Goal: Contribute content

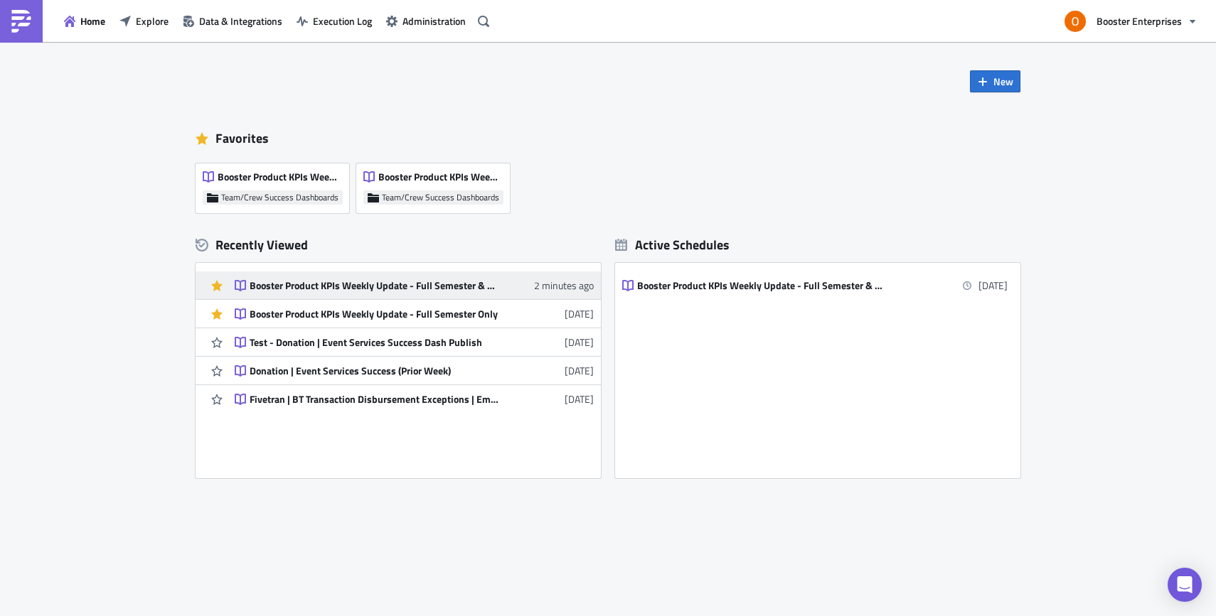
click at [336, 282] on div "Booster Product KPIs Weekly Update - Full Semester & Weekly Cut" at bounding box center [374, 285] width 249 height 13
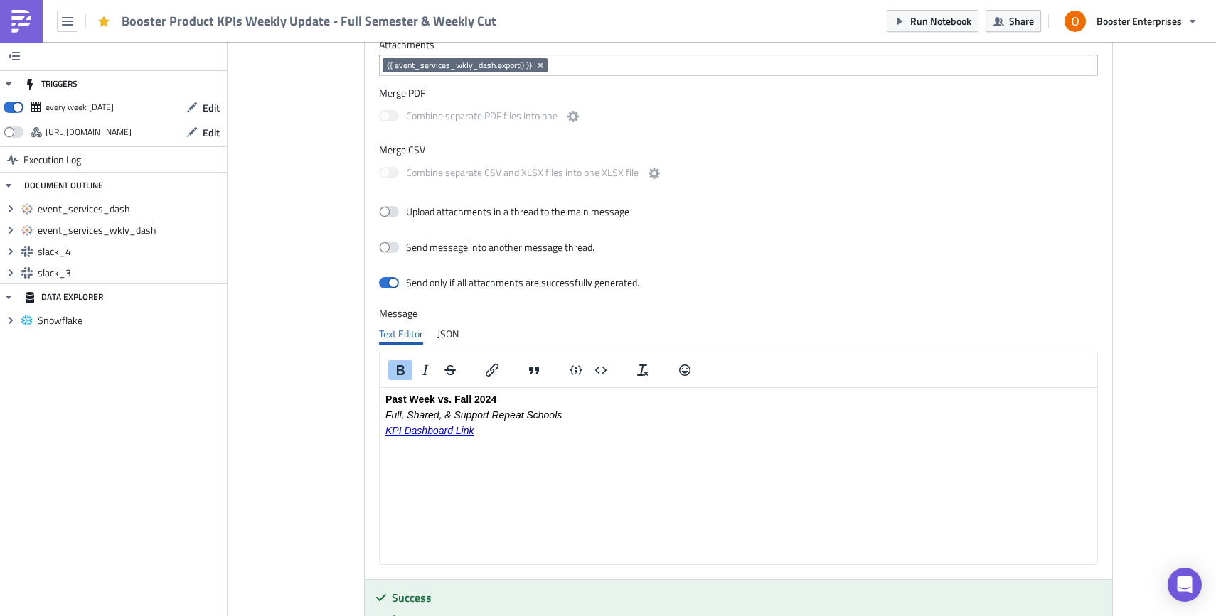
scroll to position [1840, 0]
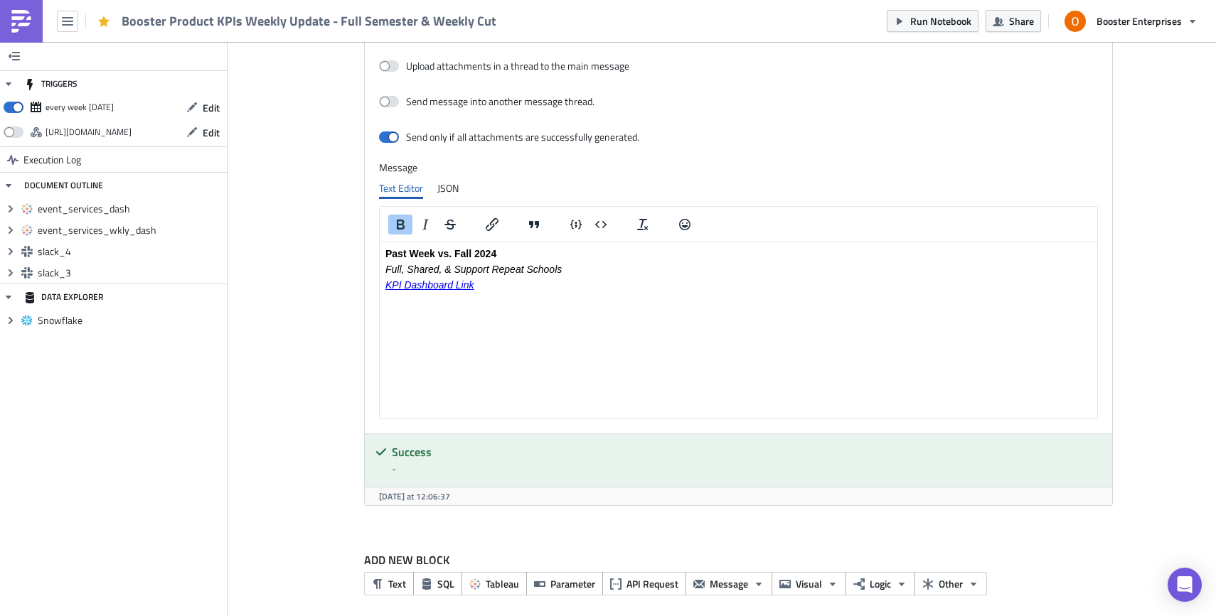
click at [617, 296] on html "Past Week vs. Fall 2024 Full, Shared, & Support Repeat Schools KPI Dashboard Li…" at bounding box center [738, 269] width 717 height 54
click at [386, 287] on p "KPI Dashboard Link" at bounding box center [738, 284] width 706 height 11
click at [488, 230] on icon "Insert/edit link" at bounding box center [491, 224] width 17 height 17
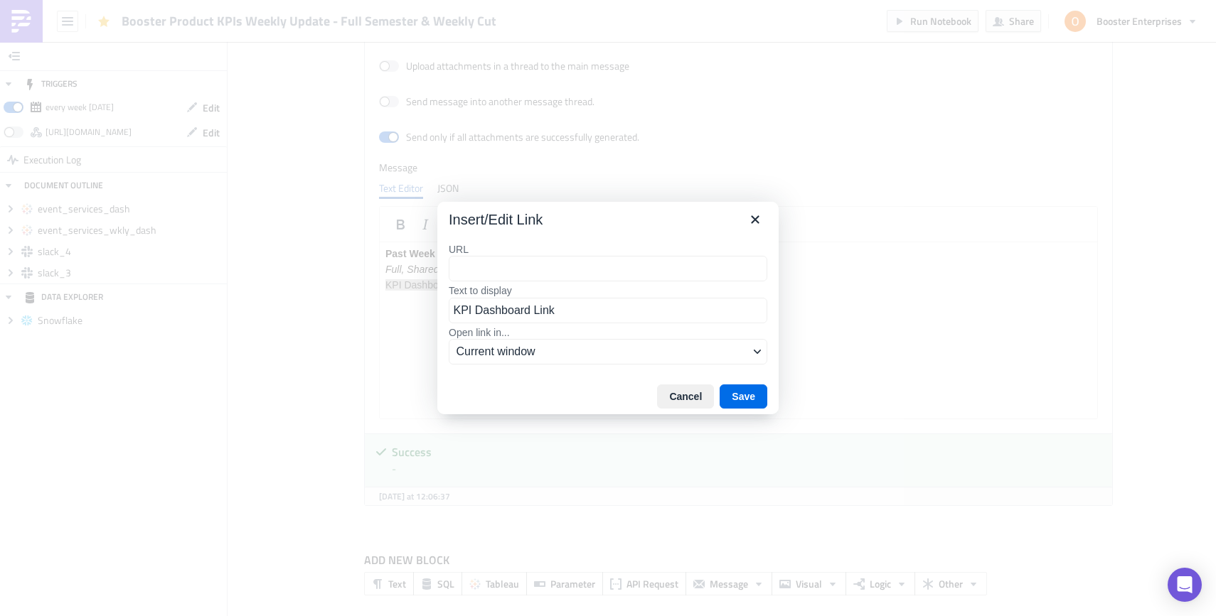
type input "[URL][DOMAIN_NAME]"
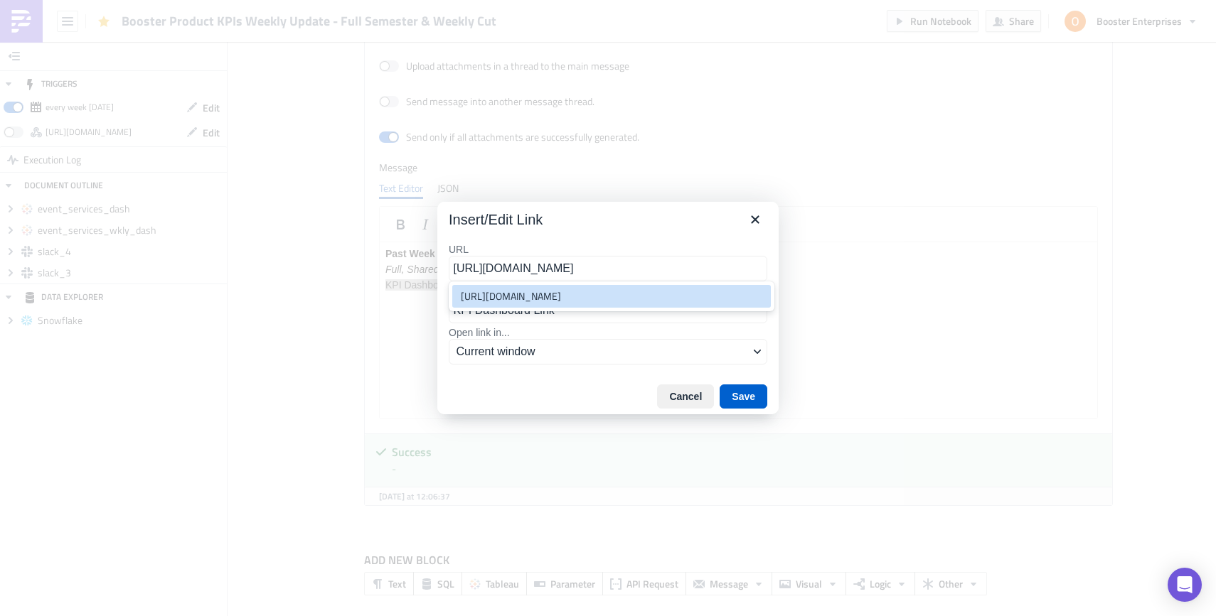
click at [745, 397] on button "Save" at bounding box center [744, 397] width 48 height 24
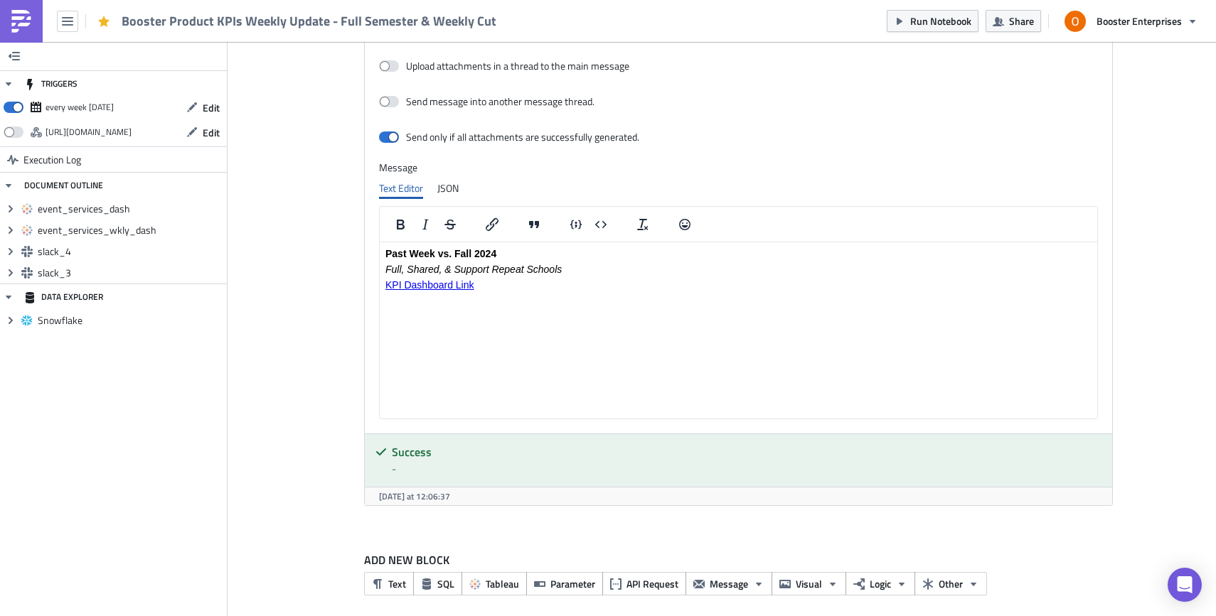
click at [62, 21] on icon "button" at bounding box center [67, 21] width 11 height 11
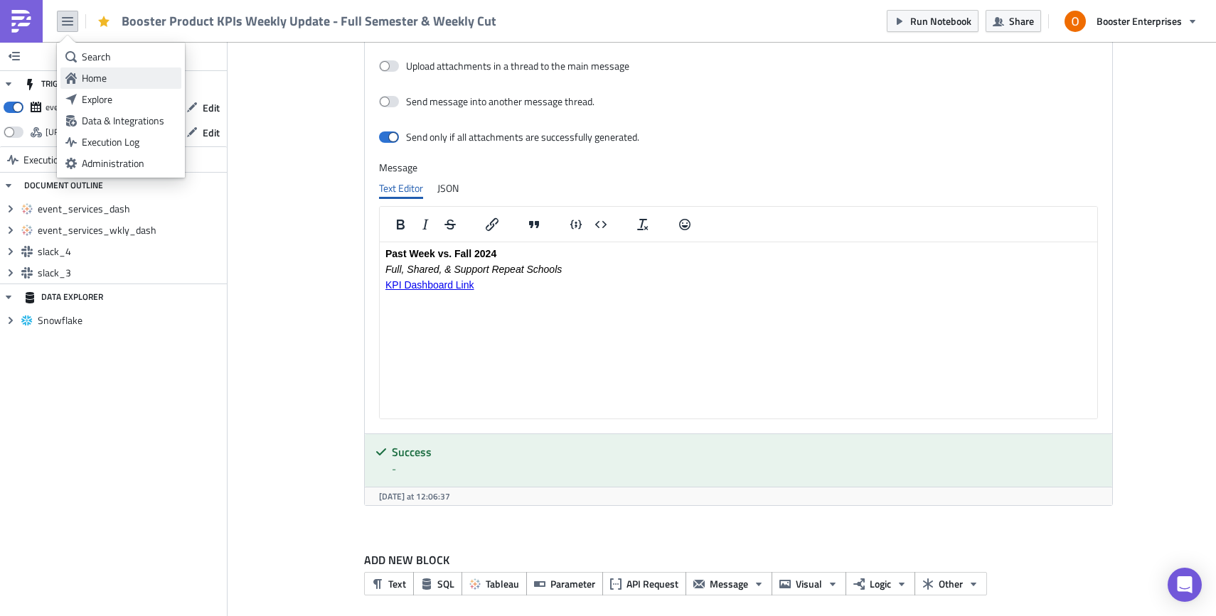
click at [124, 77] on div "Home" at bounding box center [129, 78] width 95 height 14
